Goal: Information Seeking & Learning: Learn about a topic

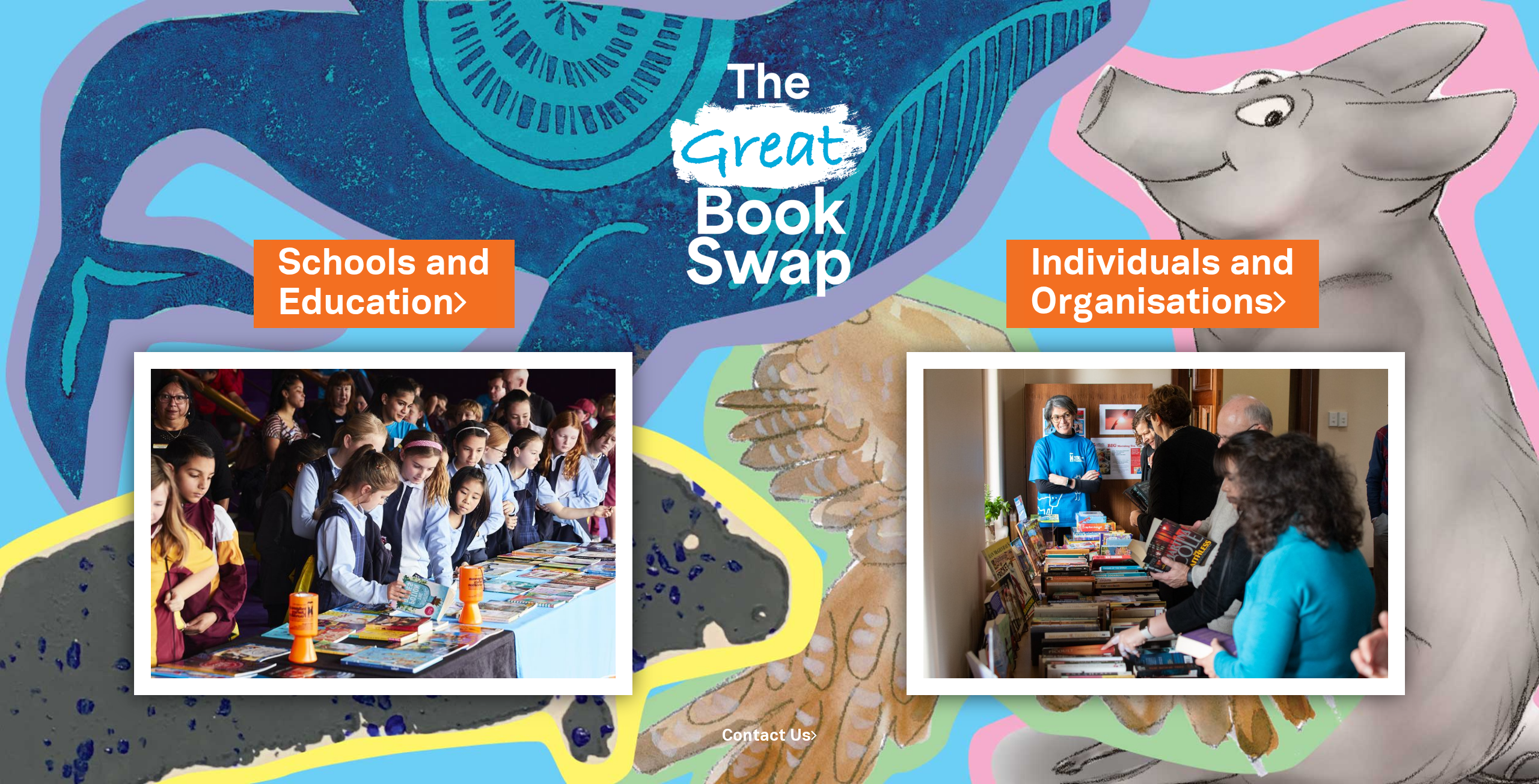
click at [391, 474] on img at bounding box center [383, 523] width 499 height 343
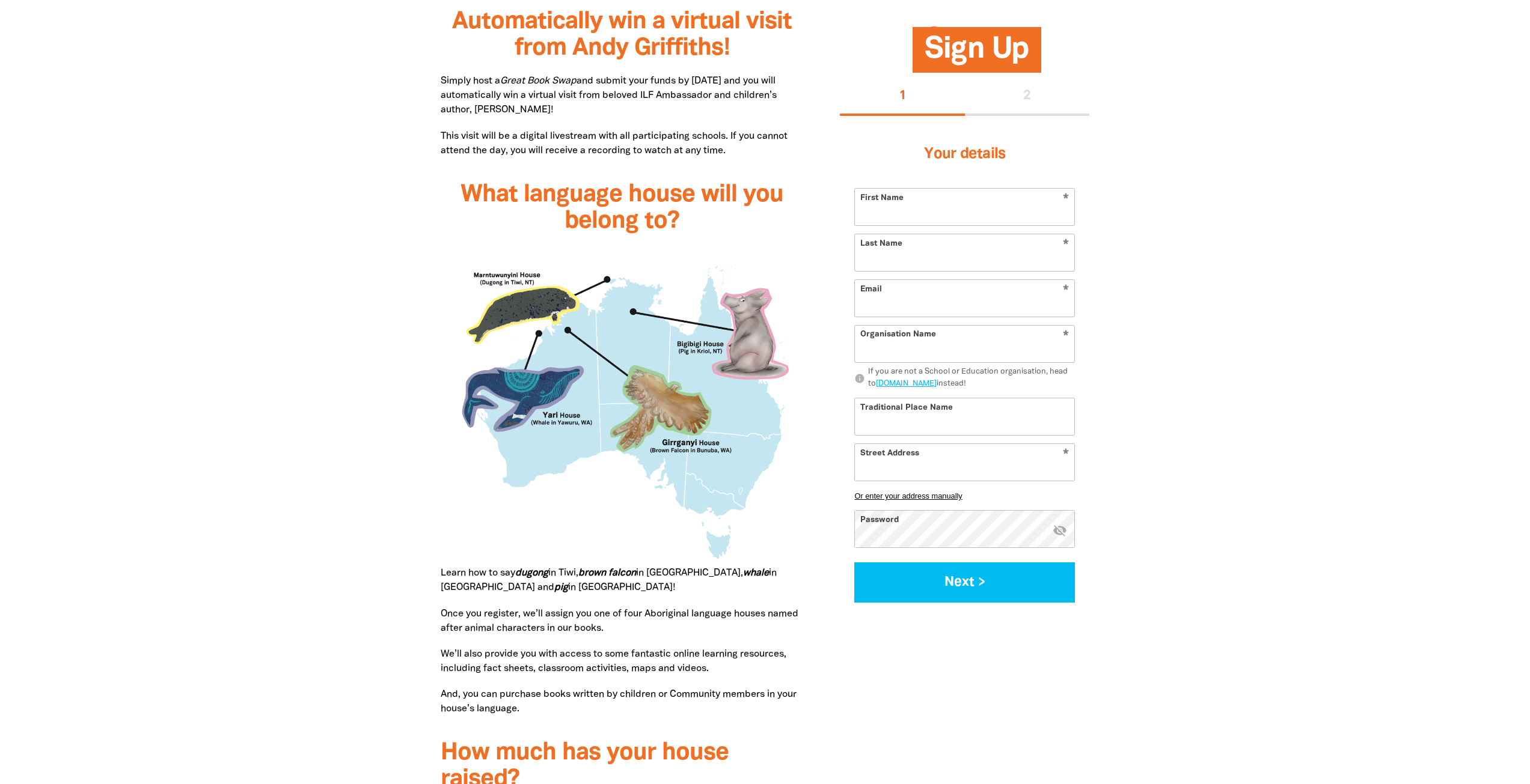
scroll to position [961, 0]
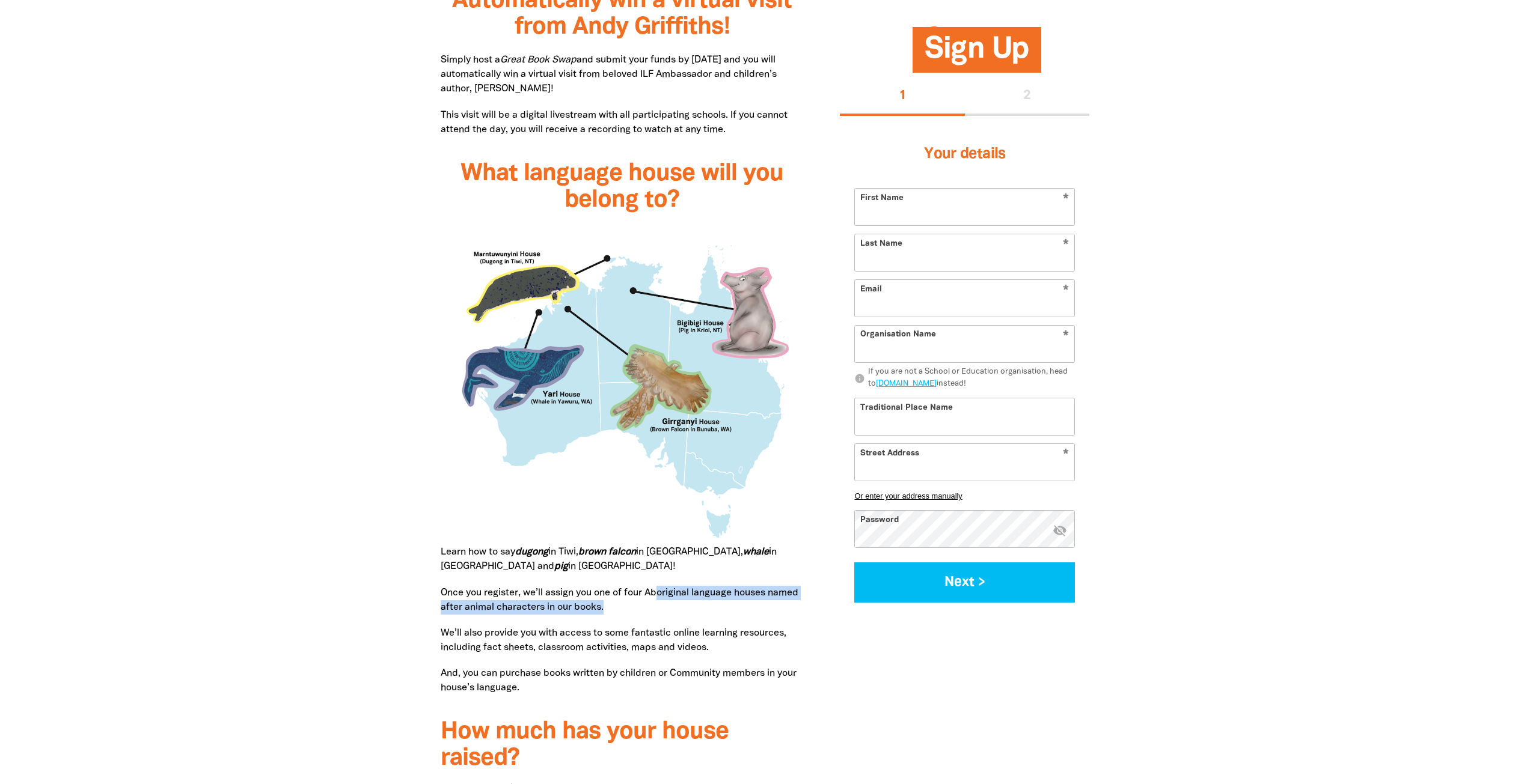
drag, startPoint x: 664, startPoint y: 588, endPoint x: 810, endPoint y: 607, distance: 147.2
click at [810, 607] on div "What is the Great Book Swap? The Great Book Swap is a fantastic way to celebrat…" at bounding box center [622, 344] width 400 height 1284
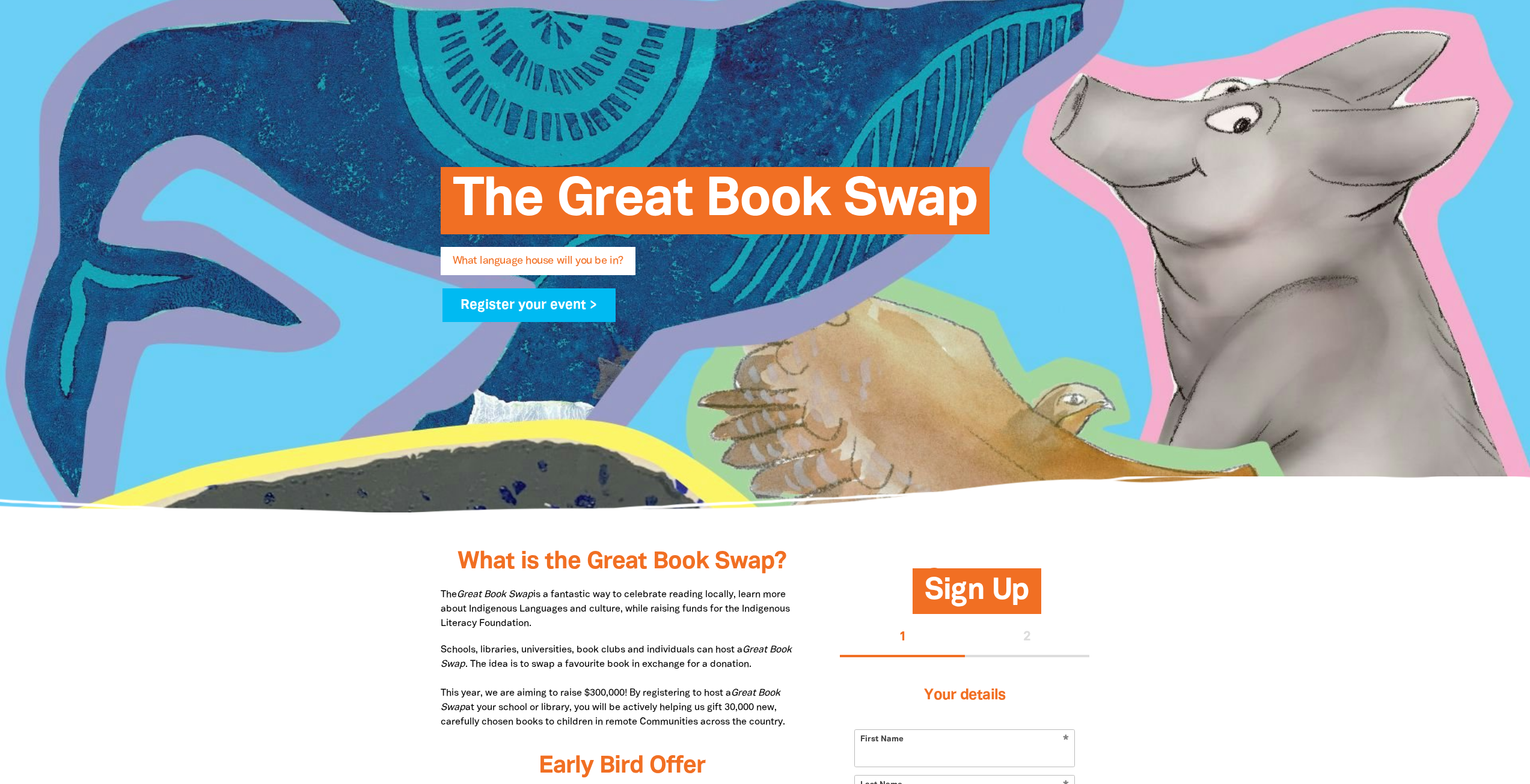
scroll to position [0, 0]
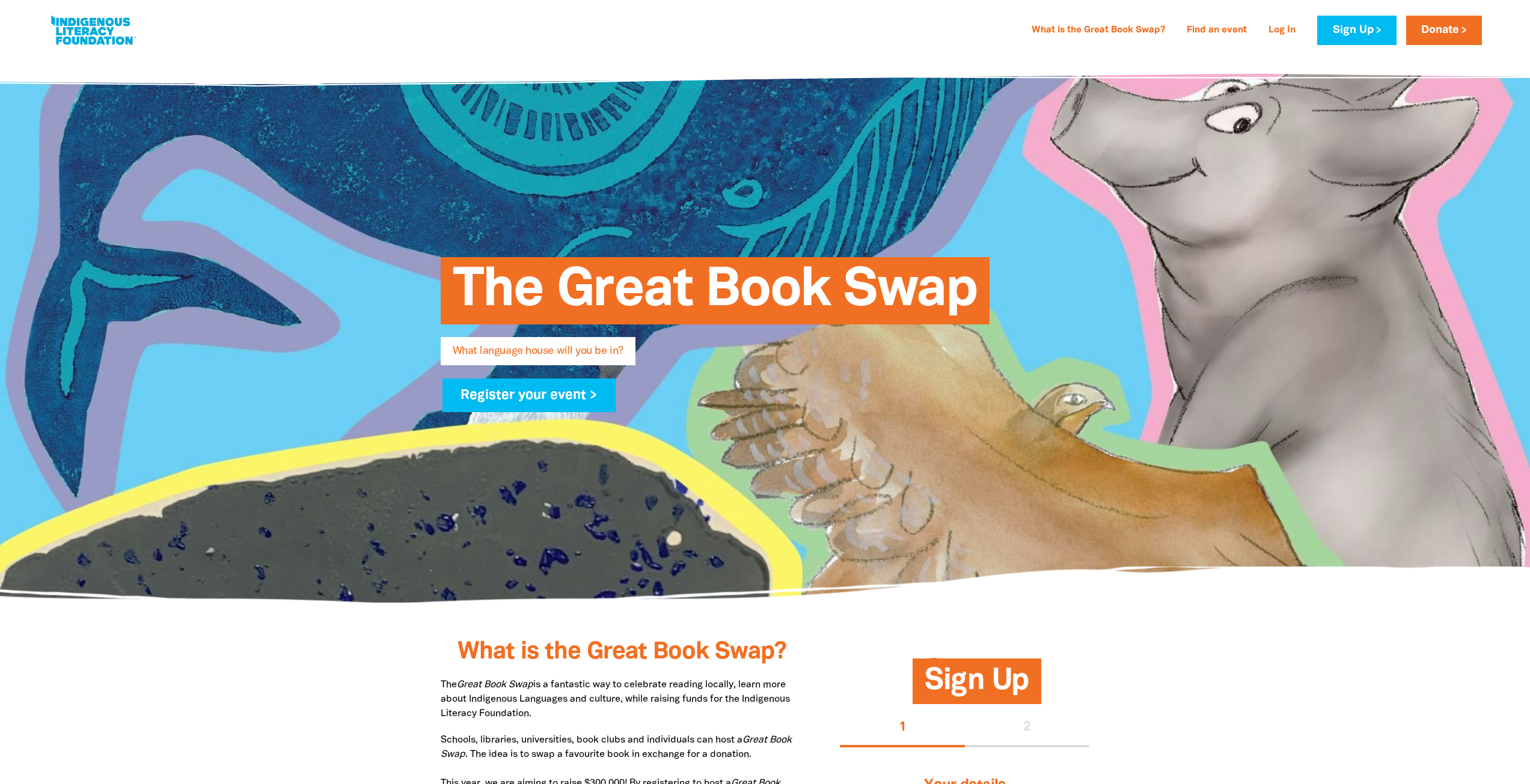
click at [89, 26] on link at bounding box center [93, 30] width 90 height 37
click at [119, 21] on link at bounding box center [93, 30] width 90 height 37
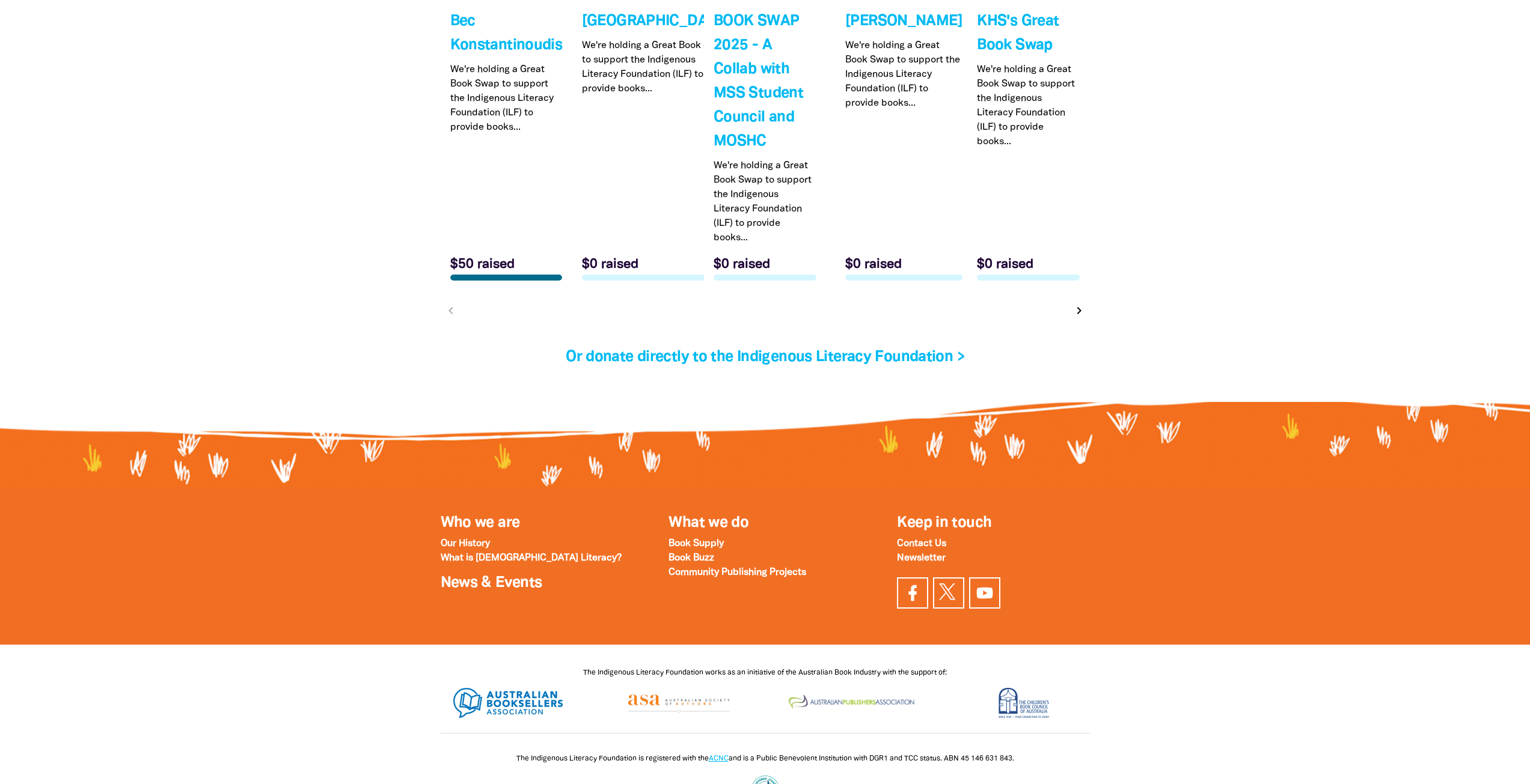
scroll to position [3962, 0]
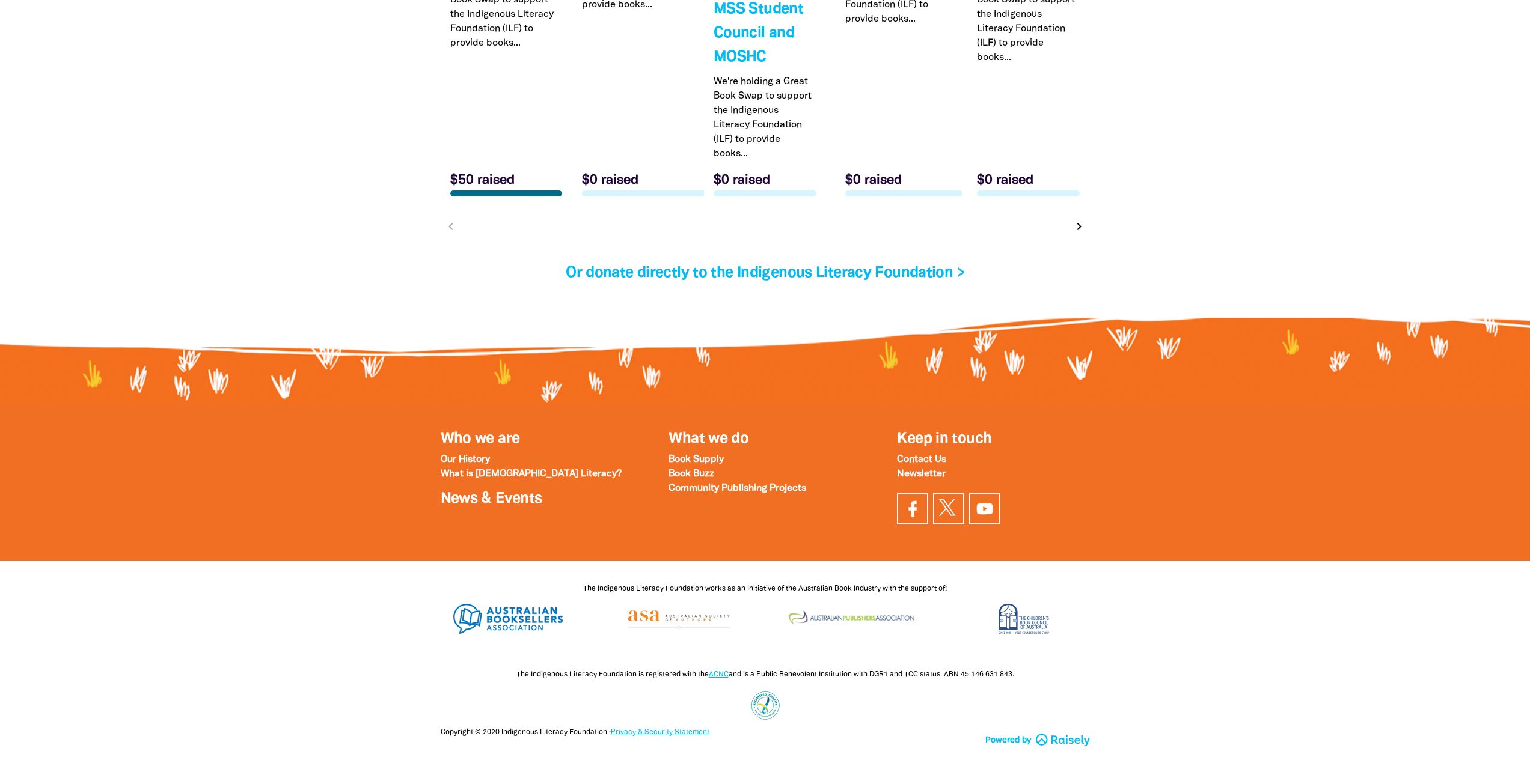
click at [665, 731] on link "Privacy & Security Statement" at bounding box center [660, 732] width 99 height 7
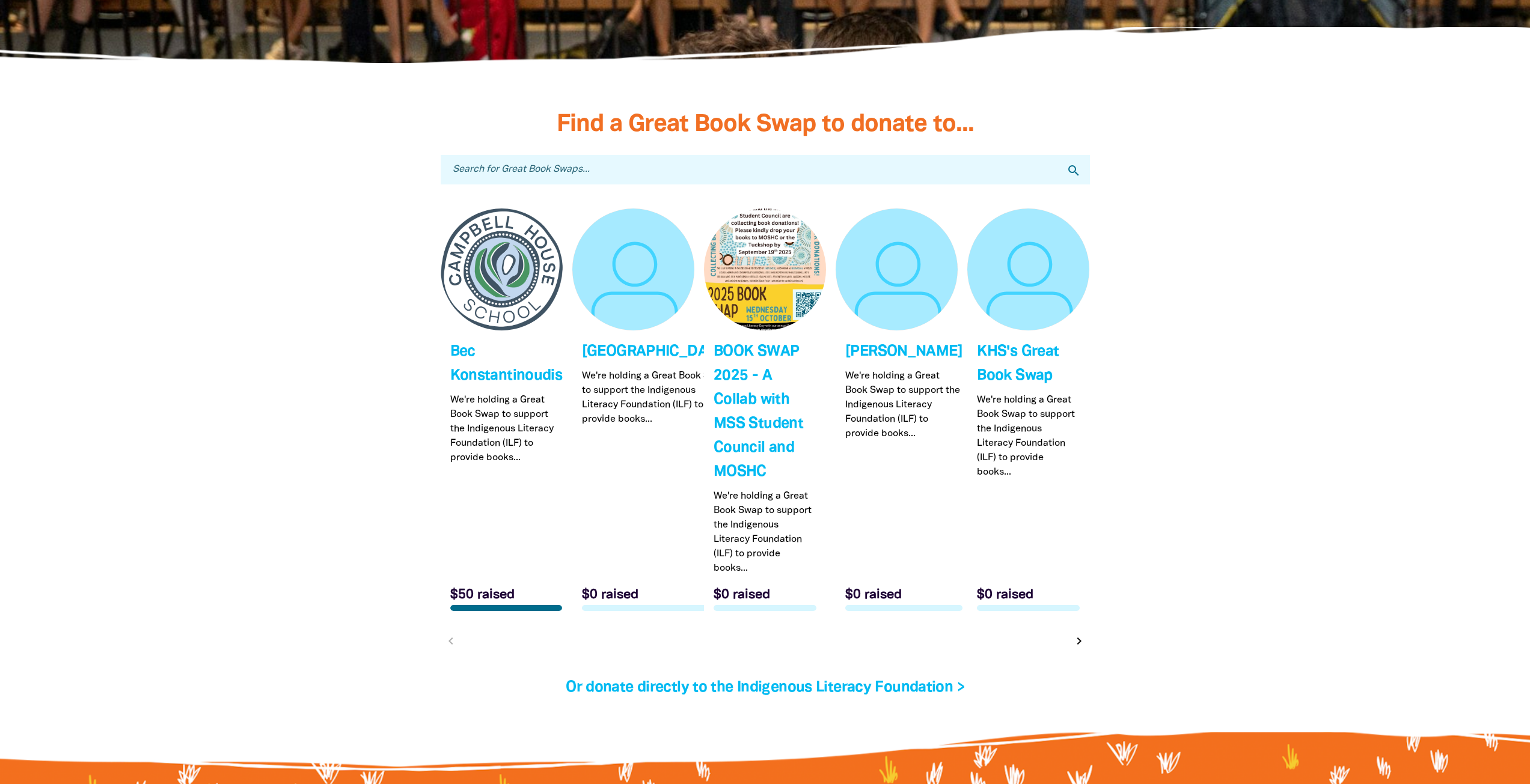
scroll to position [3542, 0]
